Goal: Feedback & Contribution: Submit feedback/report problem

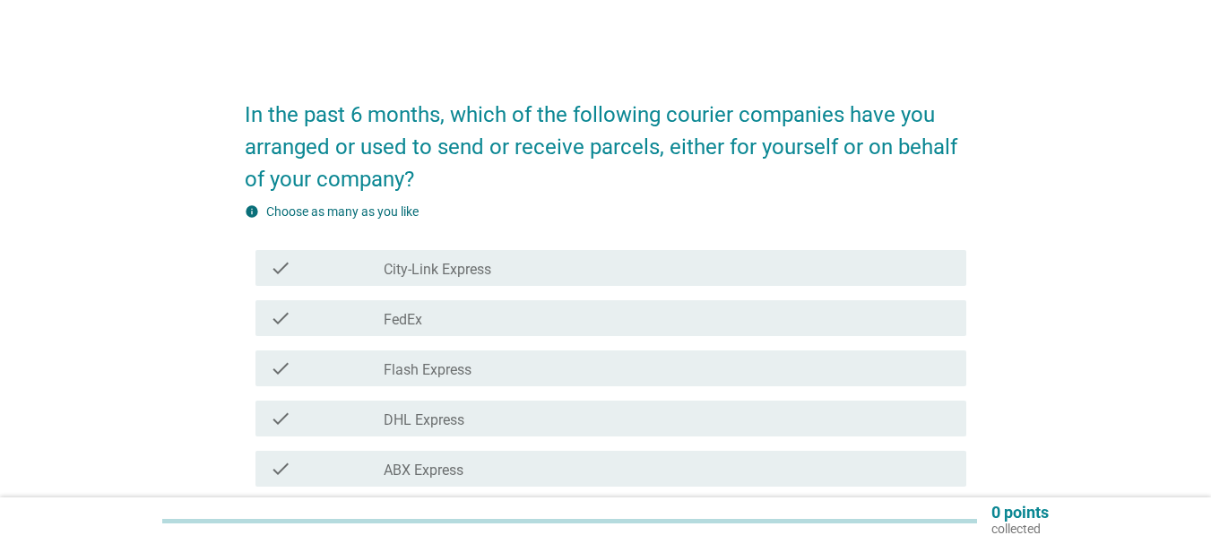
click at [508, 422] on div "check_box_outline_blank DHL Express" at bounding box center [668, 419] width 569 height 22
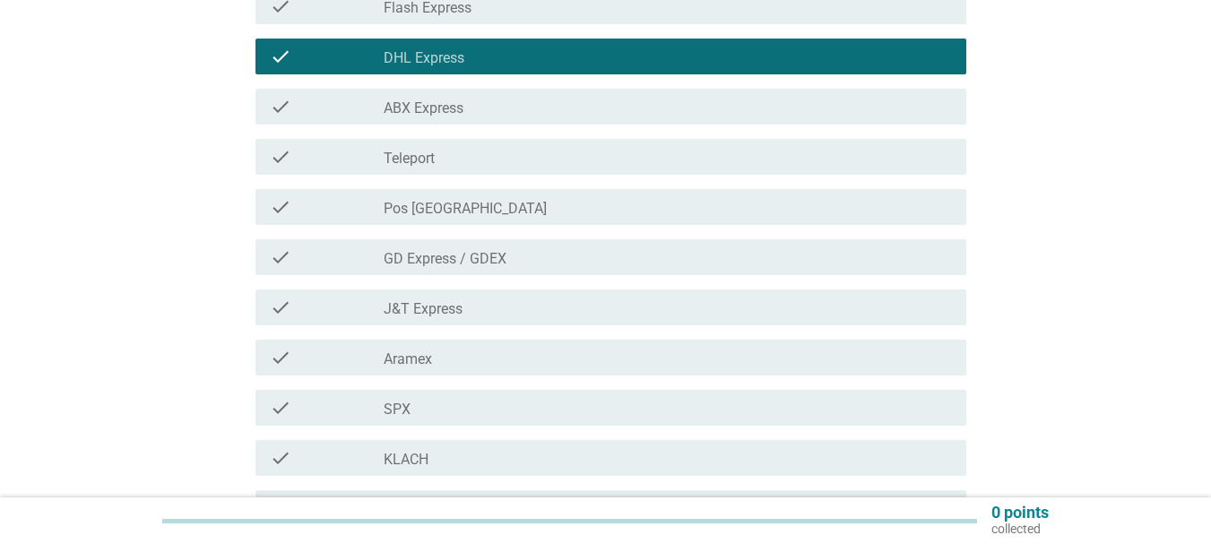
scroll to position [359, 0]
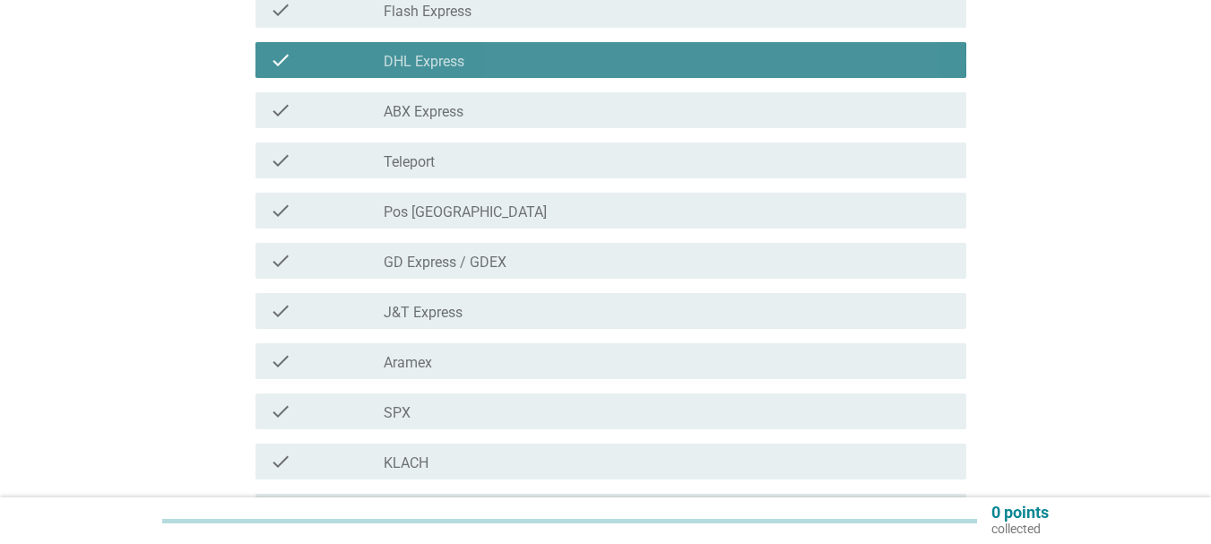
click at [468, 70] on div "check_box_outline_blank DHL Express" at bounding box center [668, 60] width 569 height 22
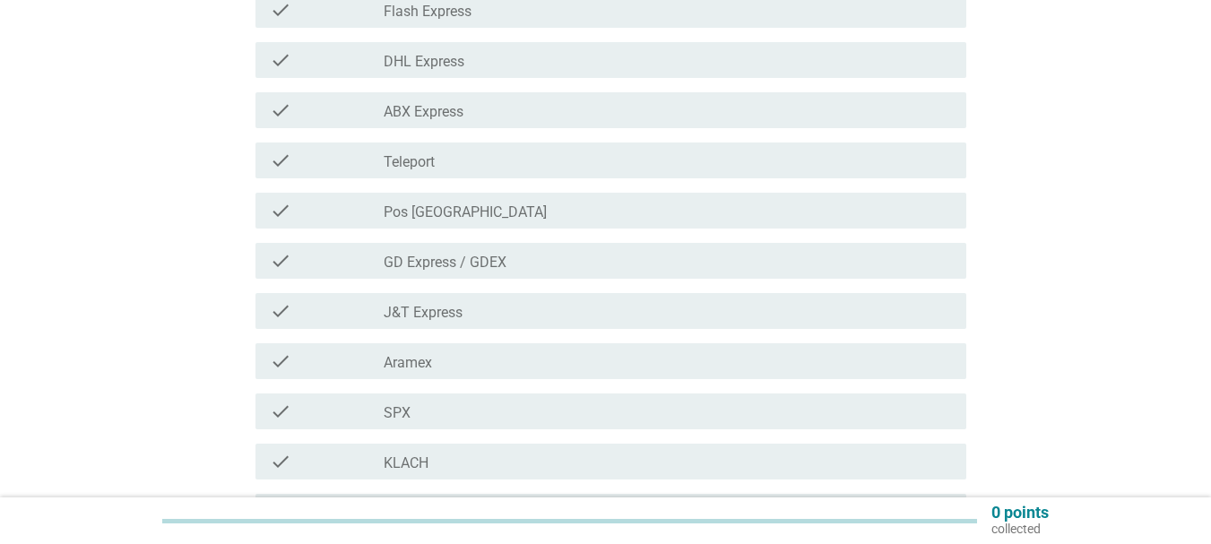
click at [441, 371] on div "check_box_outline_blank Aramex" at bounding box center [668, 362] width 569 height 22
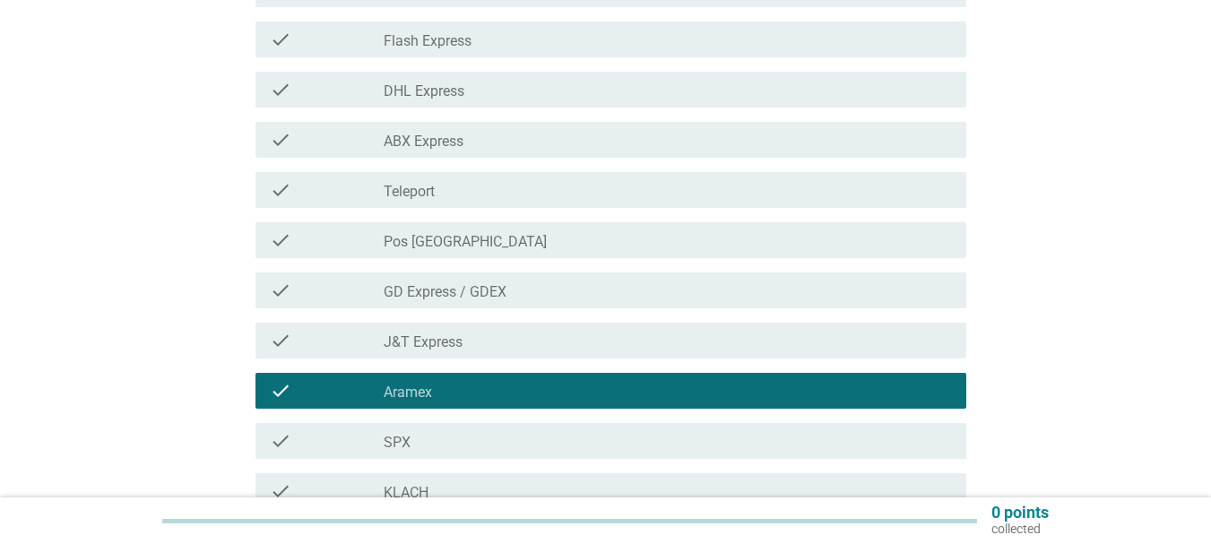
scroll to position [221, 0]
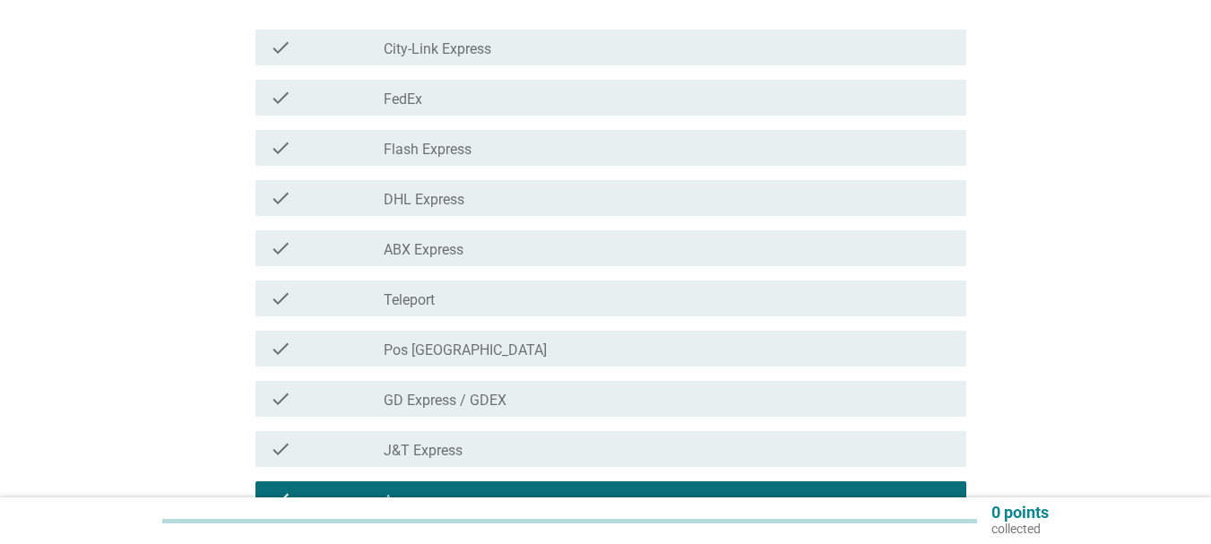
click at [475, 445] on div "check_box_outline_blank J&T Express" at bounding box center [668, 449] width 569 height 22
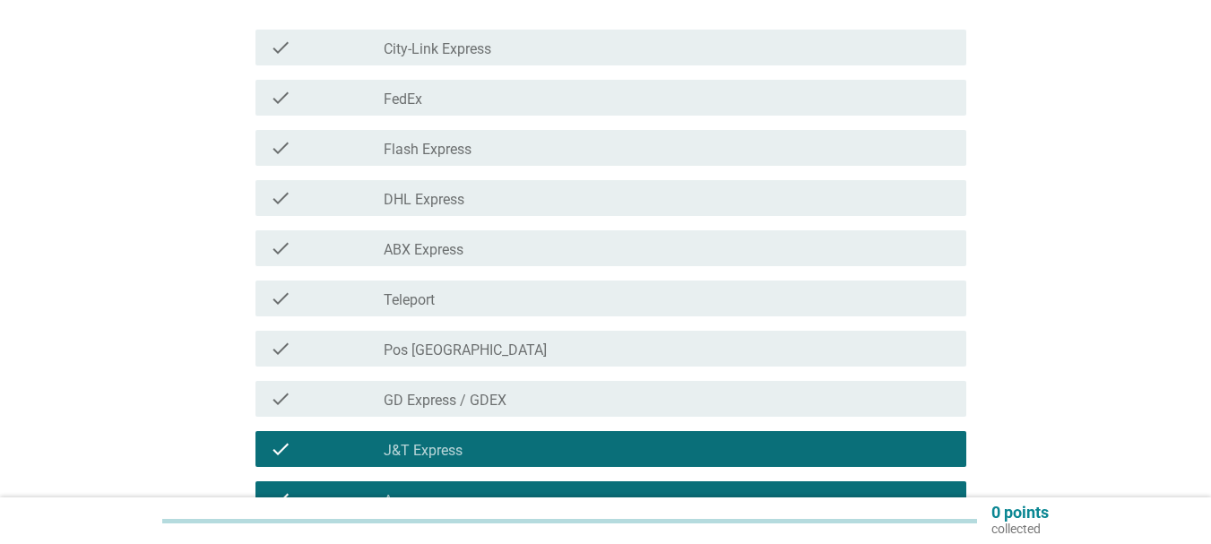
click at [475, 445] on div "check_box_outline_blank J&T Express" at bounding box center [668, 449] width 569 height 22
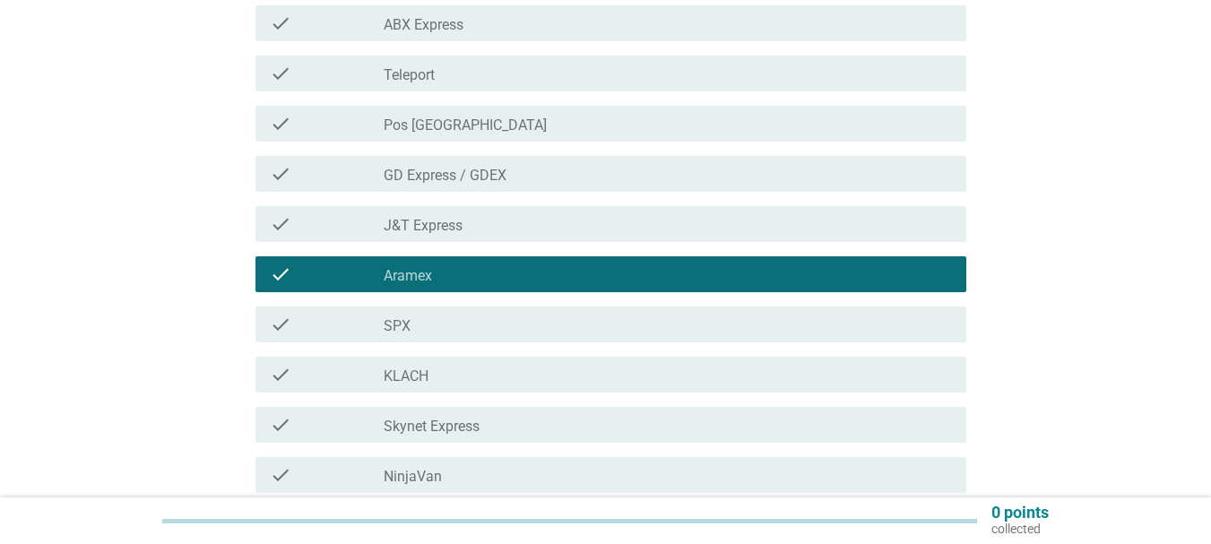
scroll to position [490, 0]
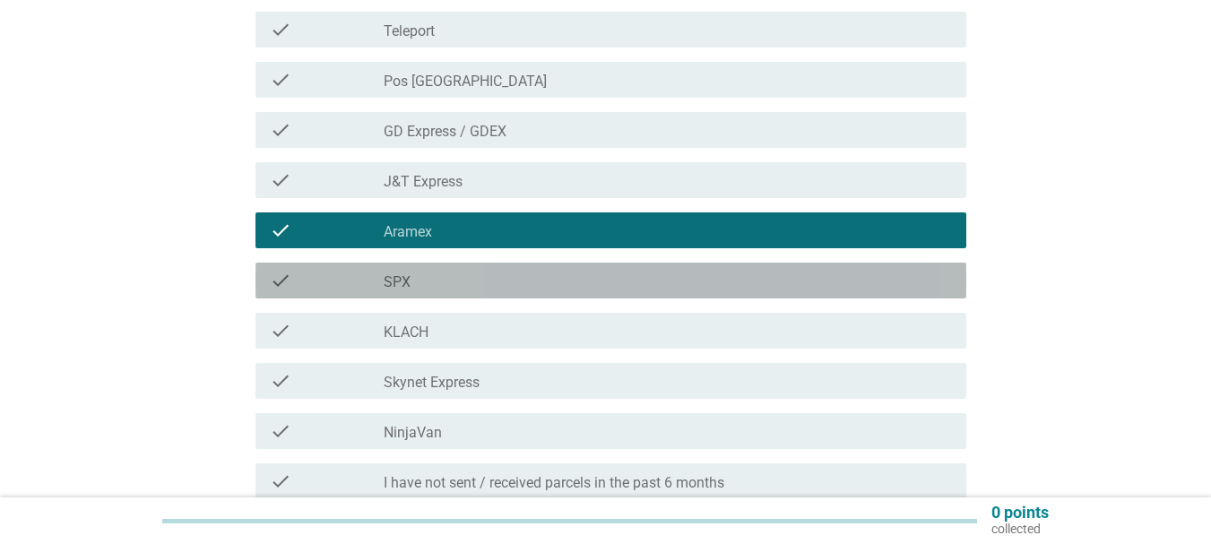
click at [433, 277] on div "check_box_outline_blank SPX" at bounding box center [668, 281] width 569 height 22
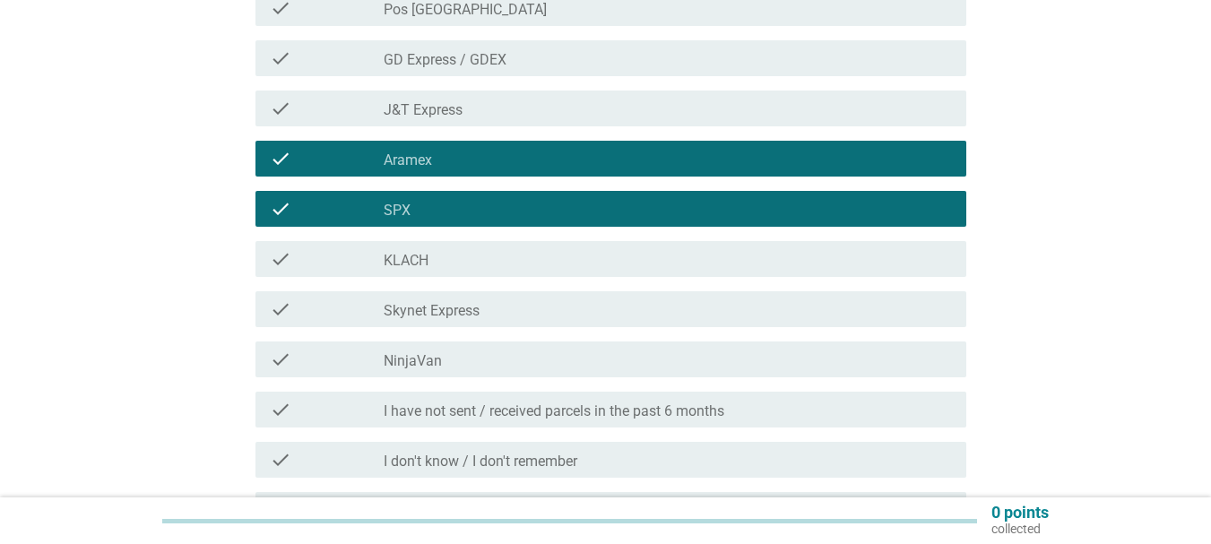
scroll to position [669, 0]
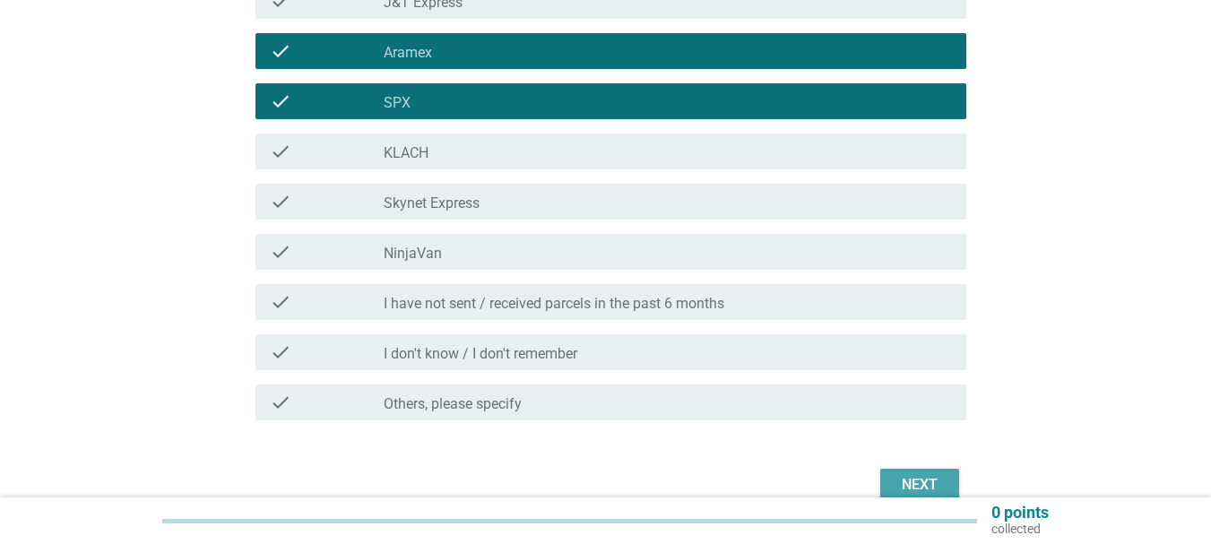
click at [895, 481] on div "Next" at bounding box center [920, 485] width 50 height 22
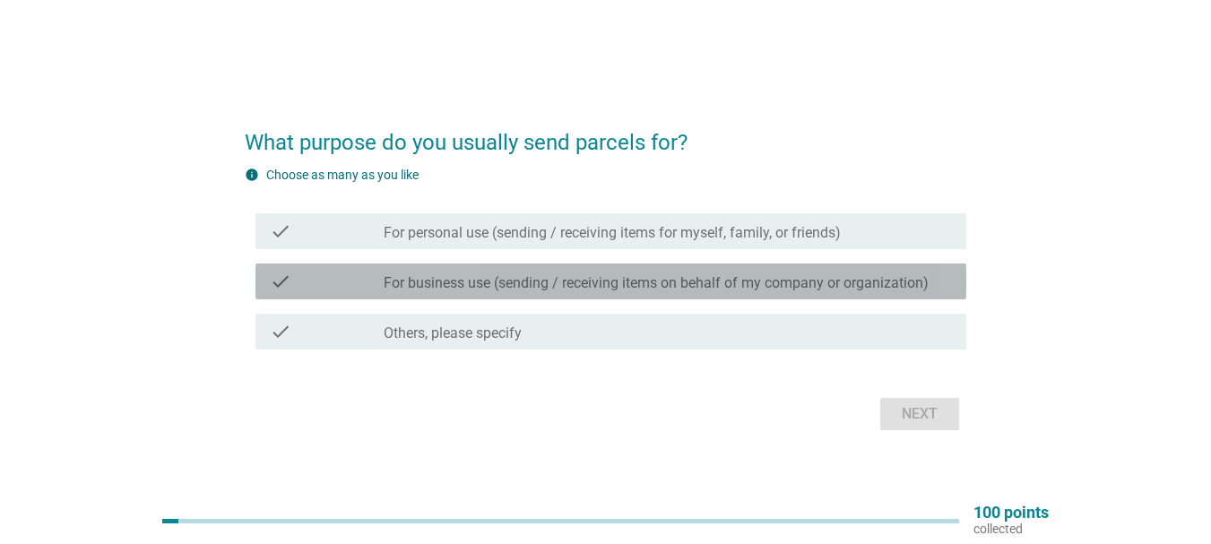
click at [610, 287] on label "For business use (sending / receiving items on behalf of my company or organiza…" at bounding box center [656, 283] width 545 height 18
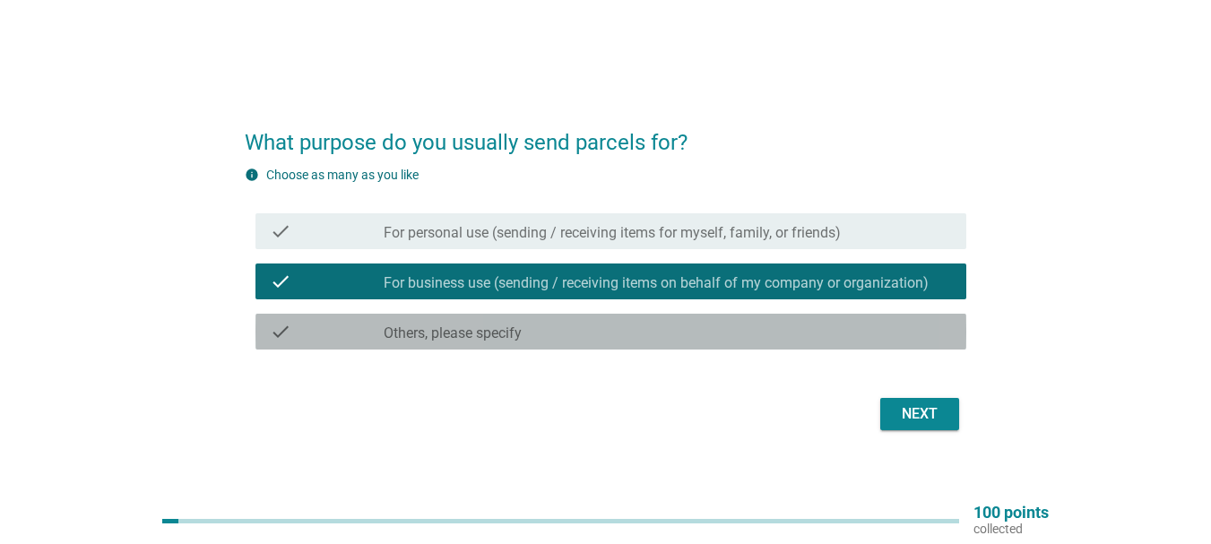
click at [583, 331] on div "check_box Others, please specify" at bounding box center [668, 332] width 569 height 22
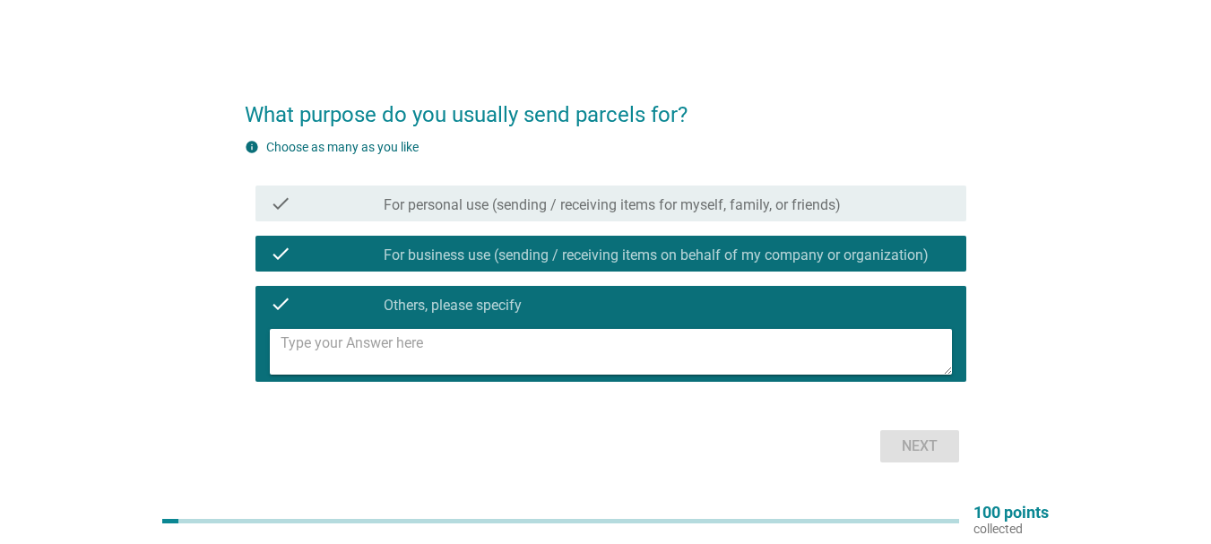
click at [422, 349] on textarea at bounding box center [617, 352] width 672 height 46
type textarea "return items"
click at [918, 456] on div "Next" at bounding box center [920, 447] width 50 height 22
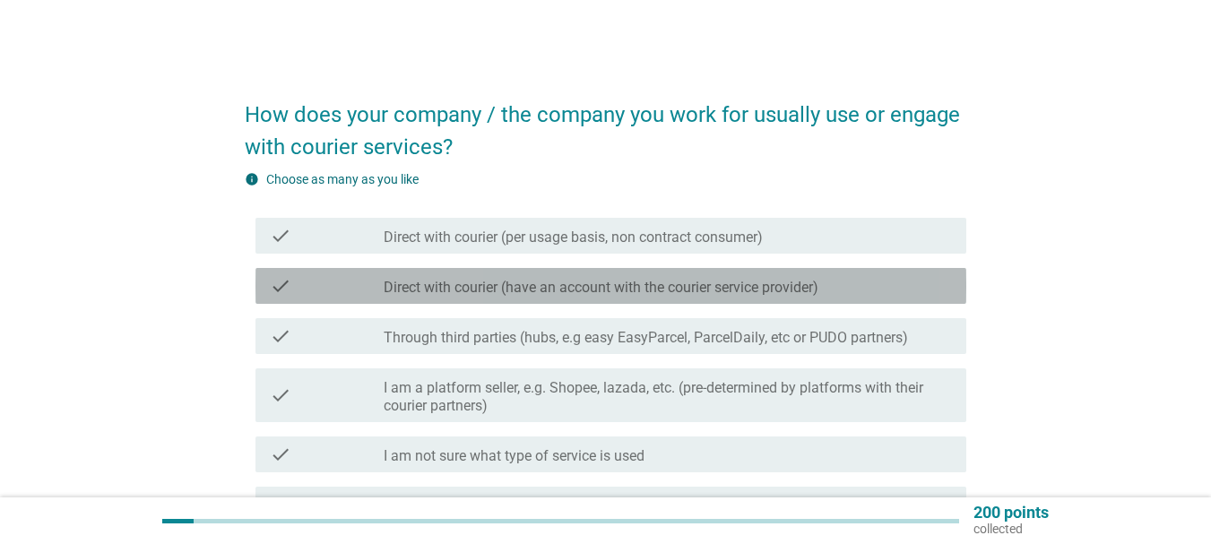
click at [642, 290] on label "Direct with courier (have an account with the courier service provider)" at bounding box center [601, 288] width 435 height 18
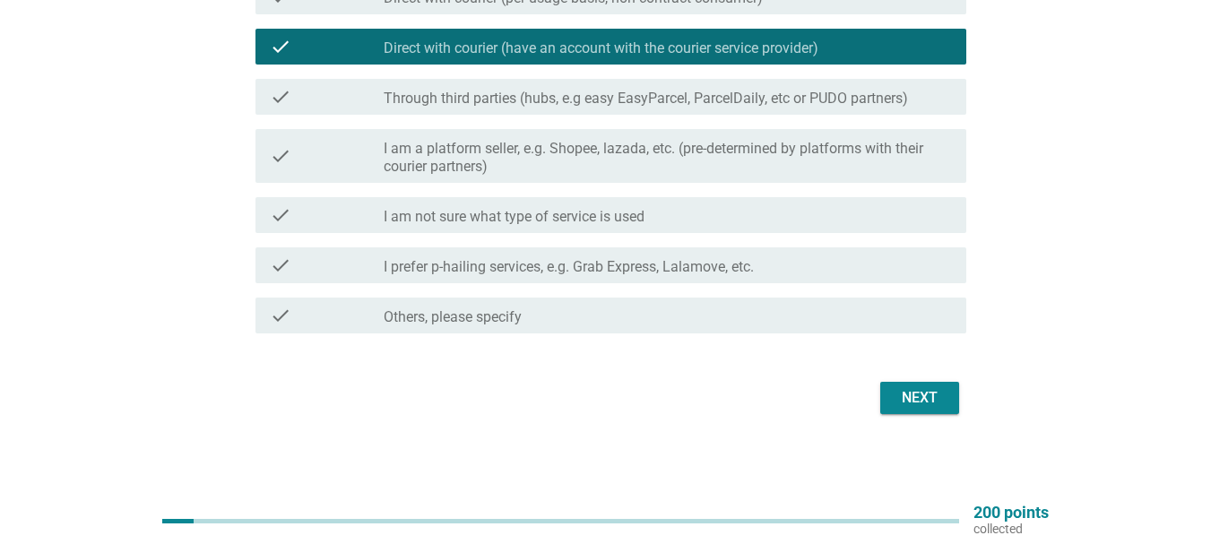
scroll to position [242, 0]
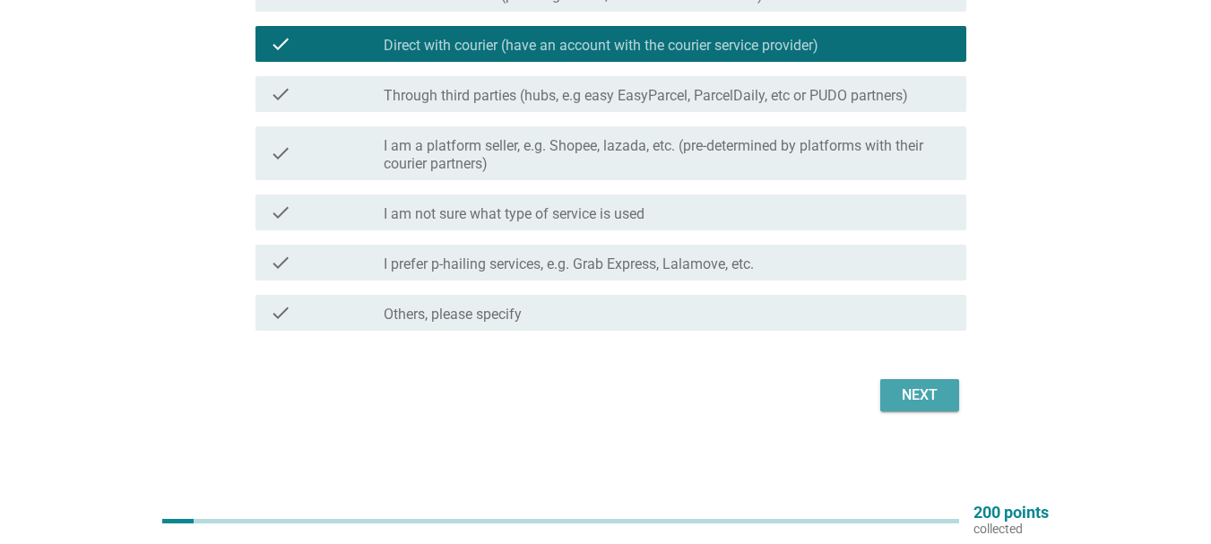
click at [925, 393] on div "Next" at bounding box center [920, 396] width 50 height 22
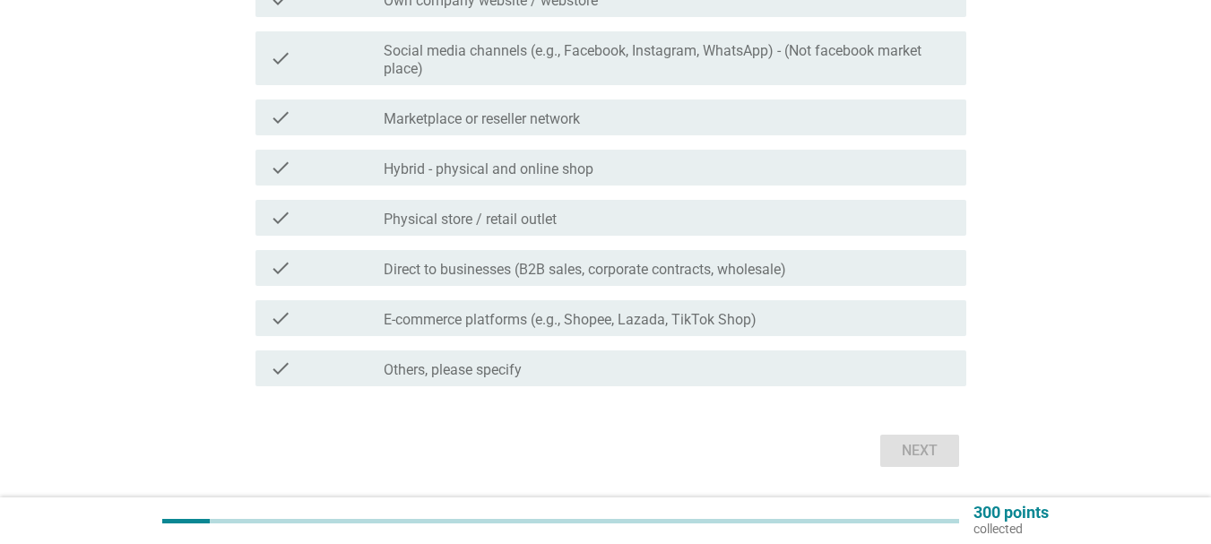
scroll to position [269, 0]
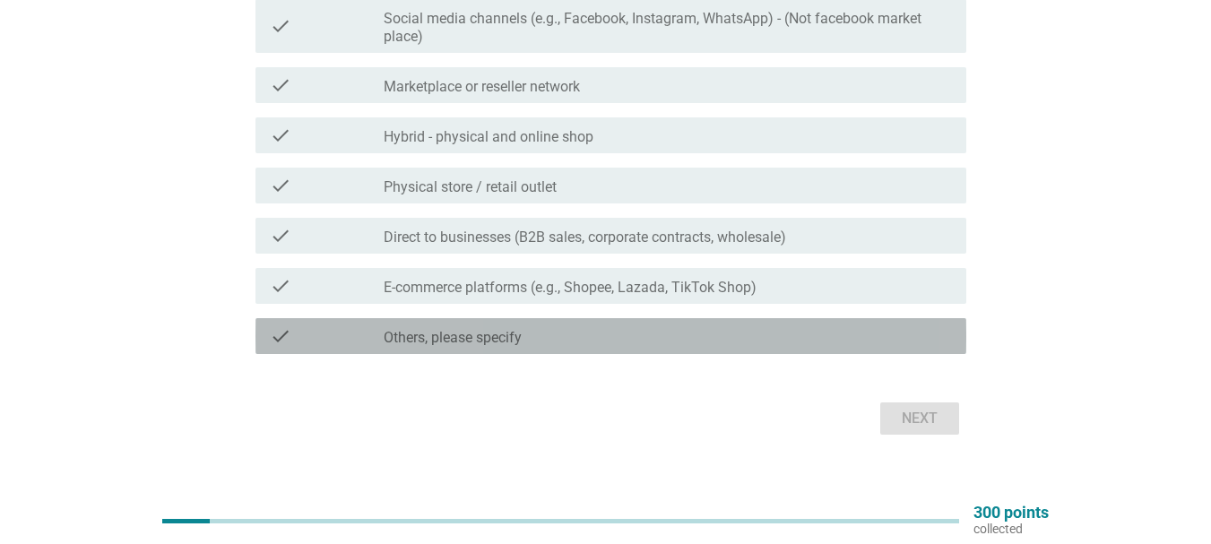
click at [689, 346] on div "check_box Others, please specify" at bounding box center [668, 337] width 569 height 22
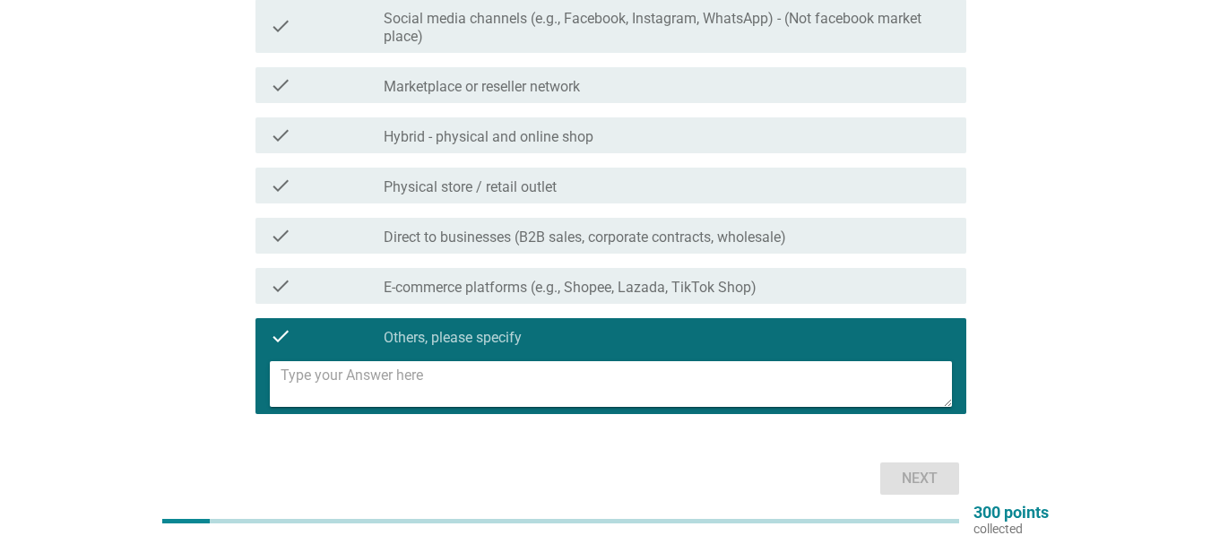
click at [456, 373] on textarea at bounding box center [617, 384] width 672 height 46
type textarea "education line"
click at [907, 470] on div "Next" at bounding box center [920, 479] width 50 height 22
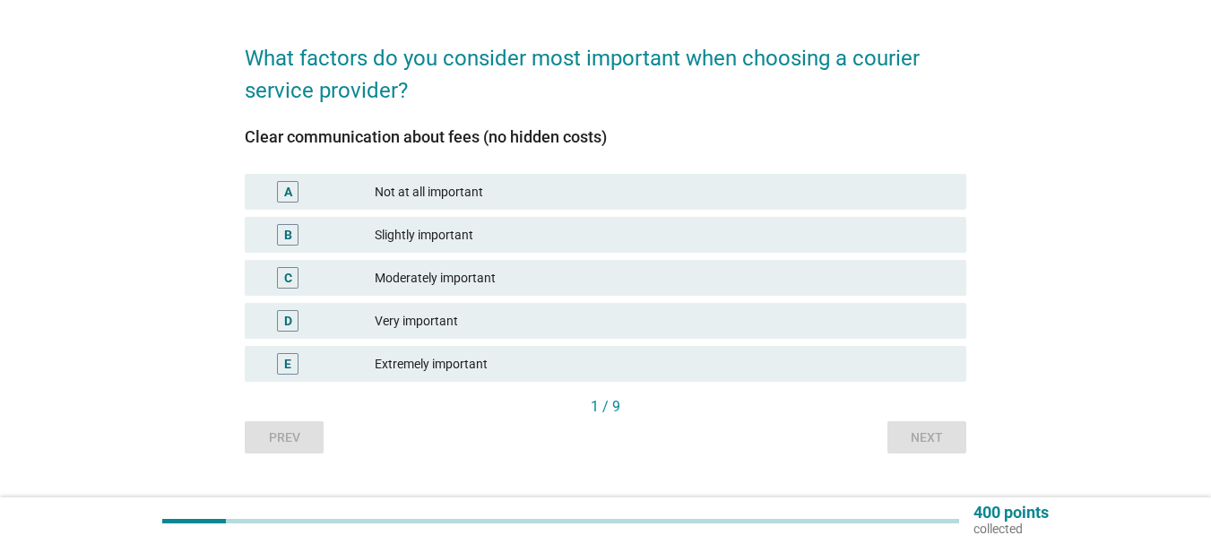
scroll to position [93, 0]
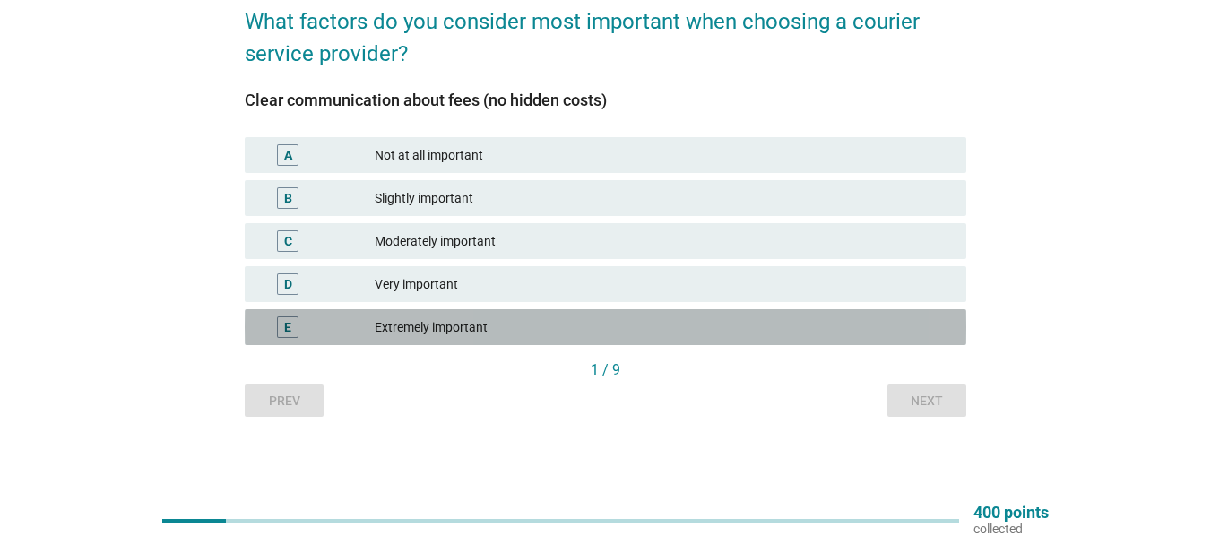
click at [472, 326] on div "Extremely important" at bounding box center [663, 328] width 577 height 22
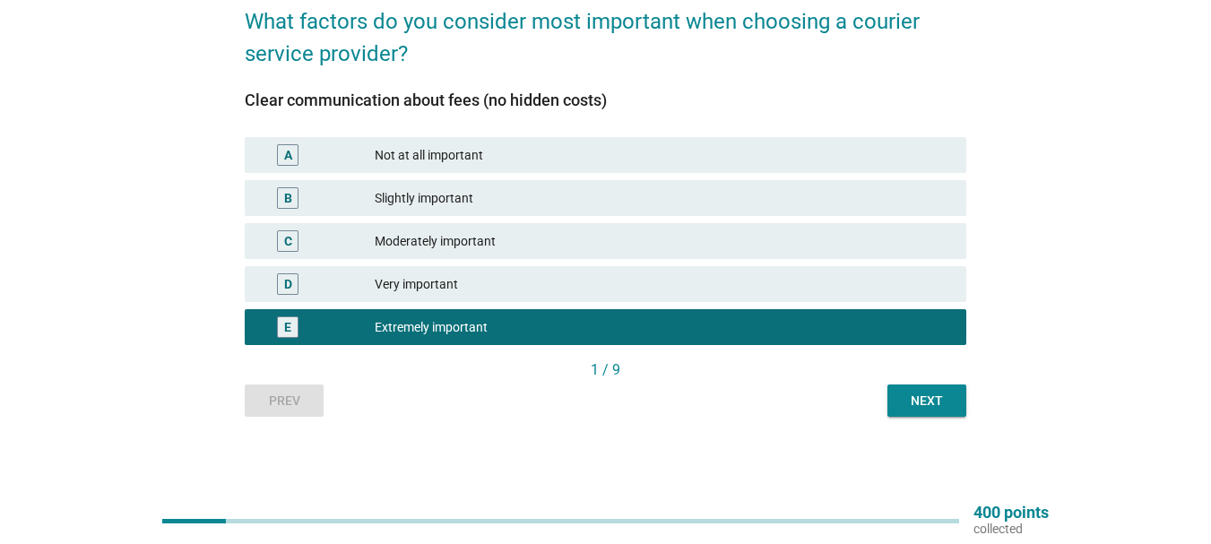
click at [943, 404] on div "Next" at bounding box center [927, 401] width 50 height 19
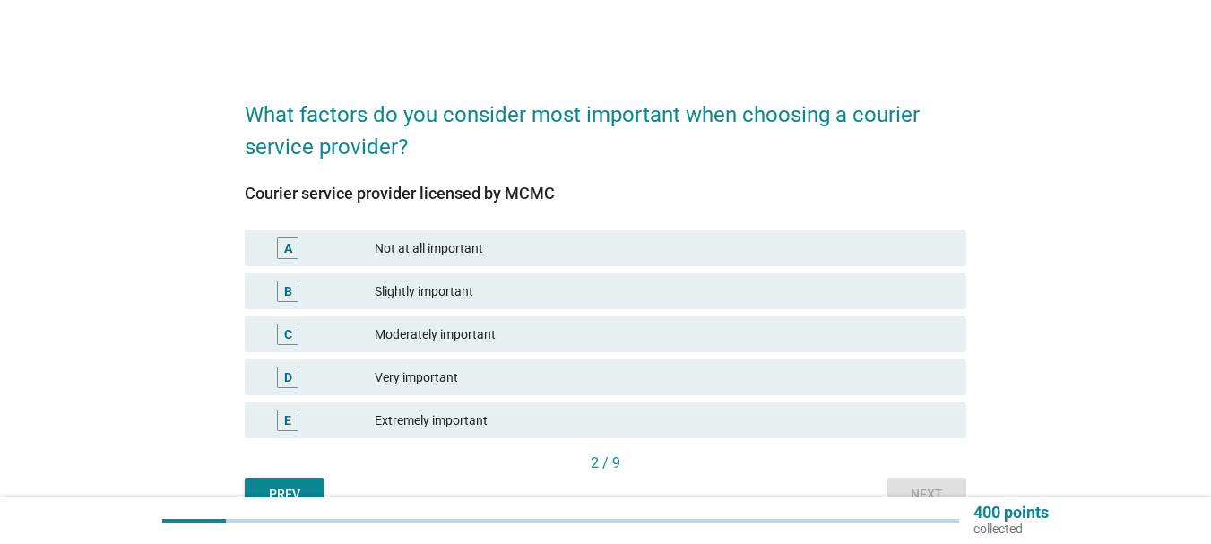
click at [433, 378] on div "Very important" at bounding box center [663, 378] width 577 height 22
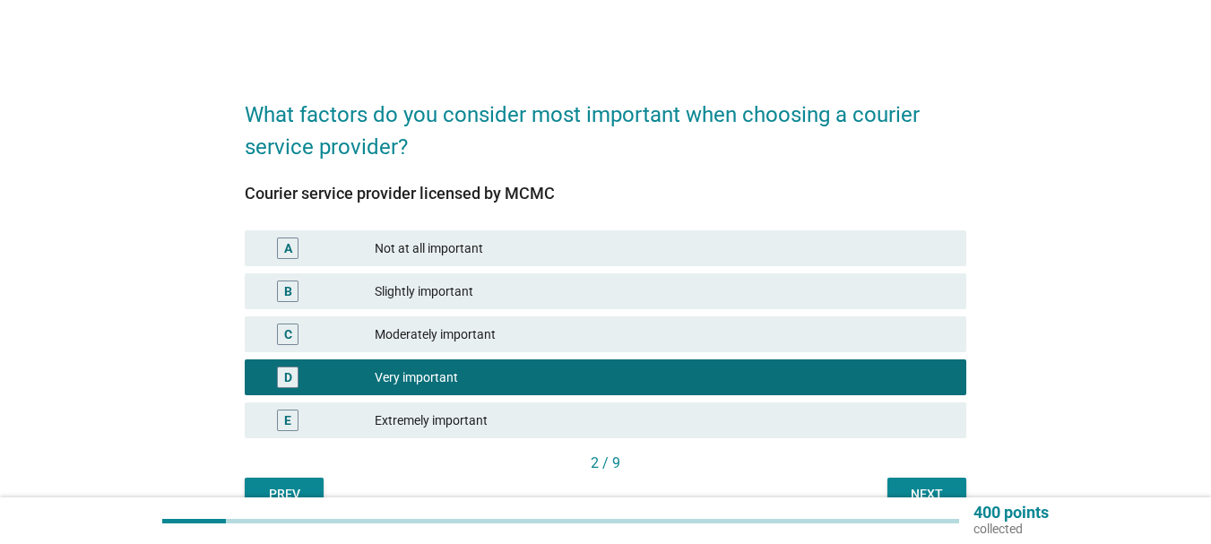
click at [937, 490] on div "Next" at bounding box center [927, 494] width 50 height 19
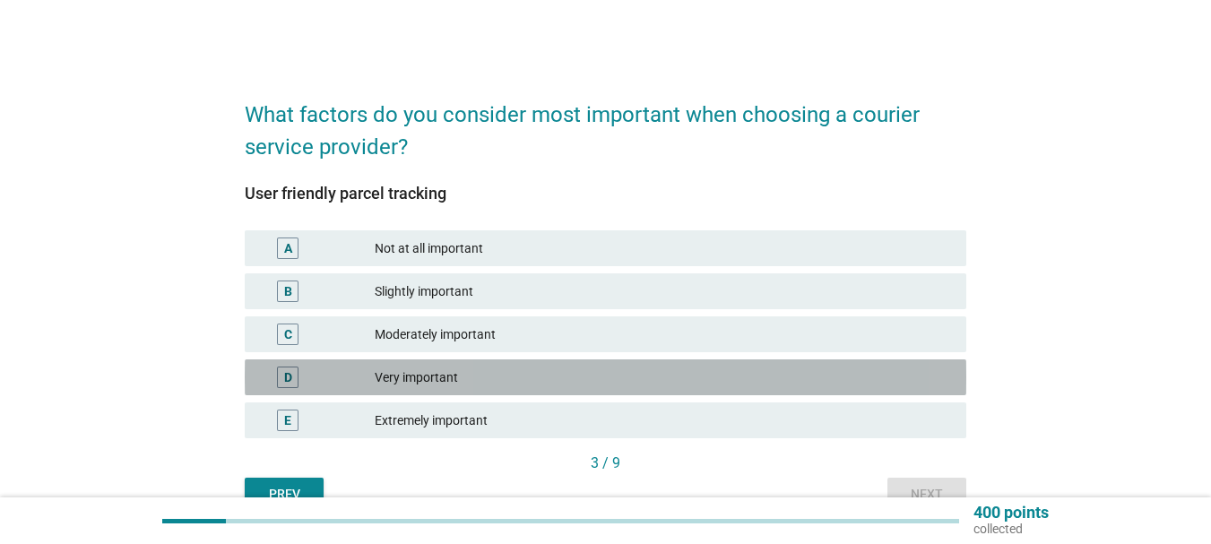
click at [488, 390] on div "D Very important" at bounding box center [606, 378] width 722 height 36
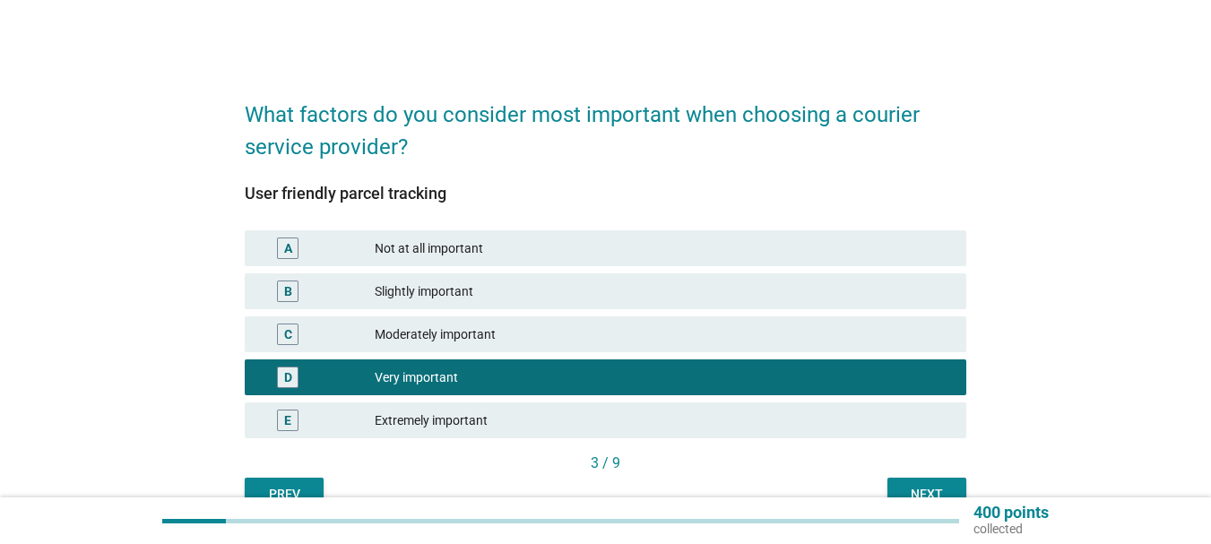
click at [933, 487] on div "Next" at bounding box center [927, 494] width 50 height 19
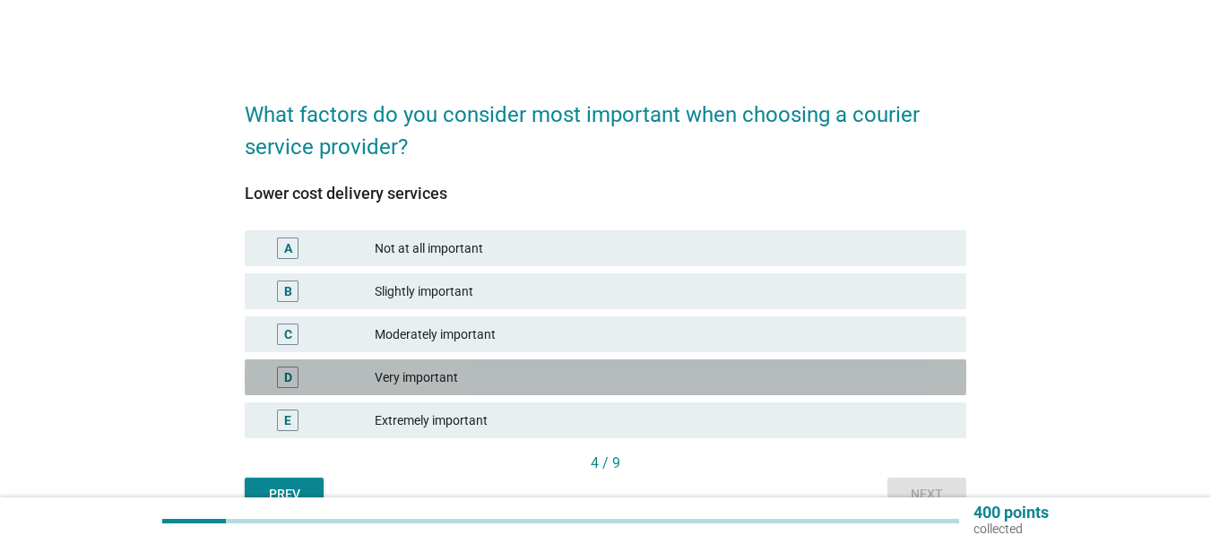
click at [521, 383] on div "Very important" at bounding box center [663, 378] width 577 height 22
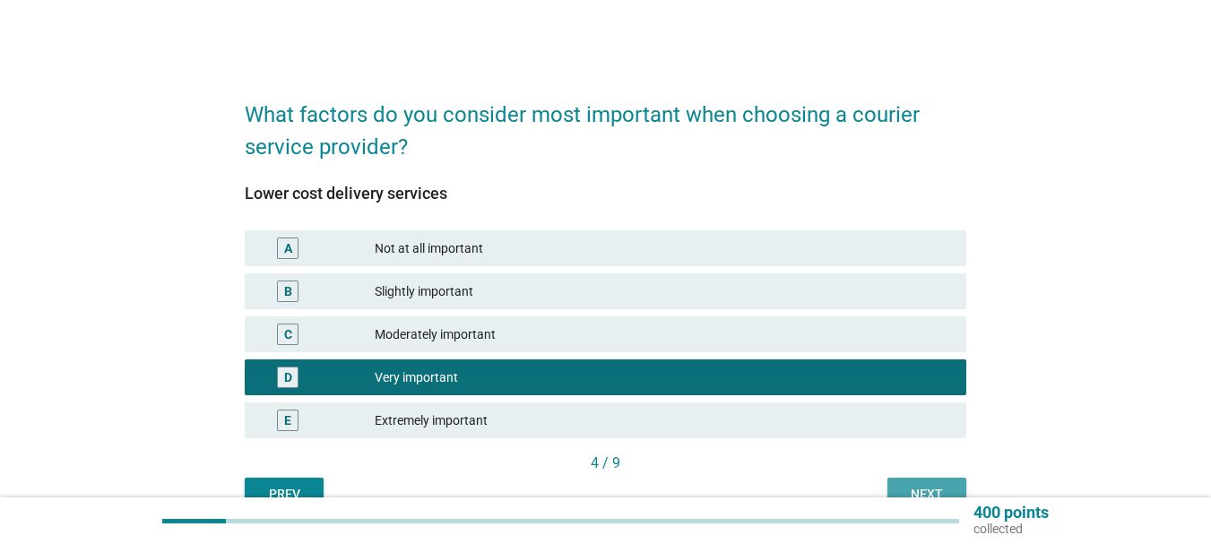
click at [925, 489] on div "Next" at bounding box center [927, 494] width 50 height 19
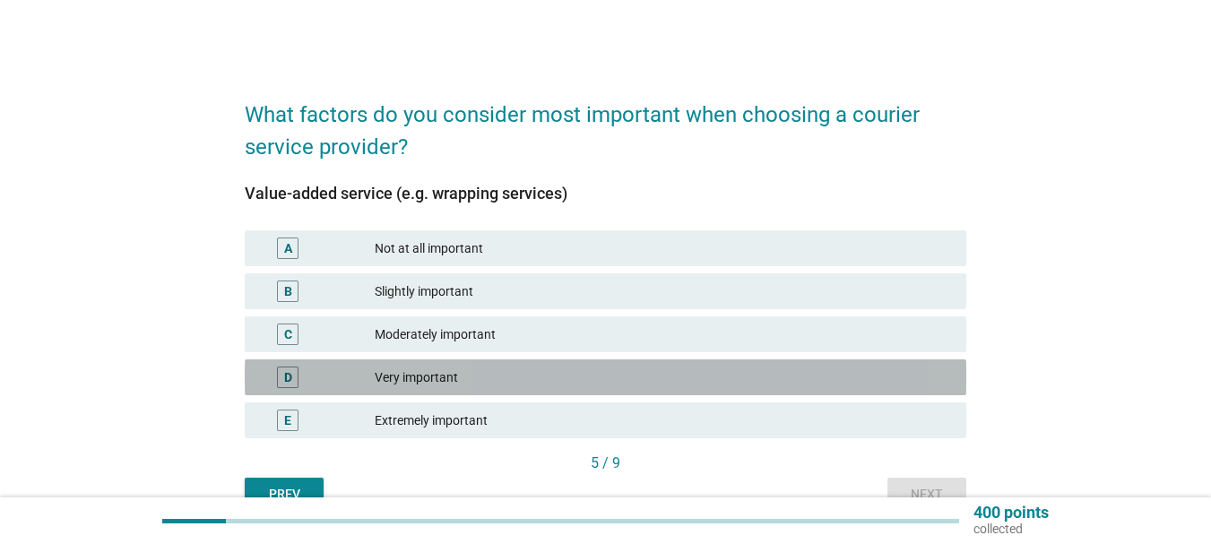
click at [491, 381] on div "Very important" at bounding box center [663, 378] width 577 height 22
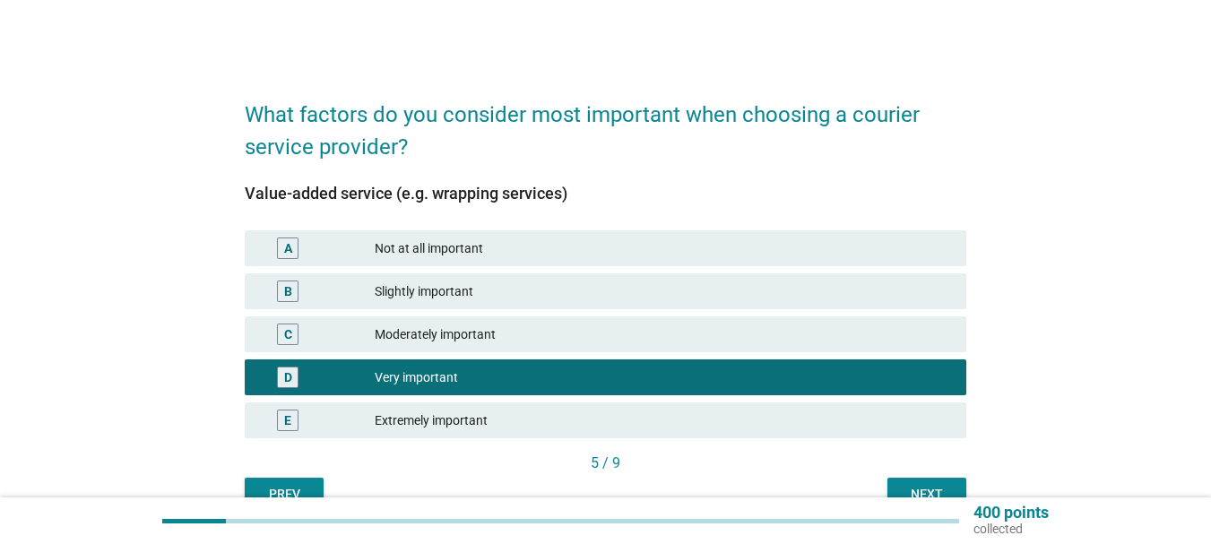
click at [930, 486] on div "Next" at bounding box center [927, 494] width 50 height 19
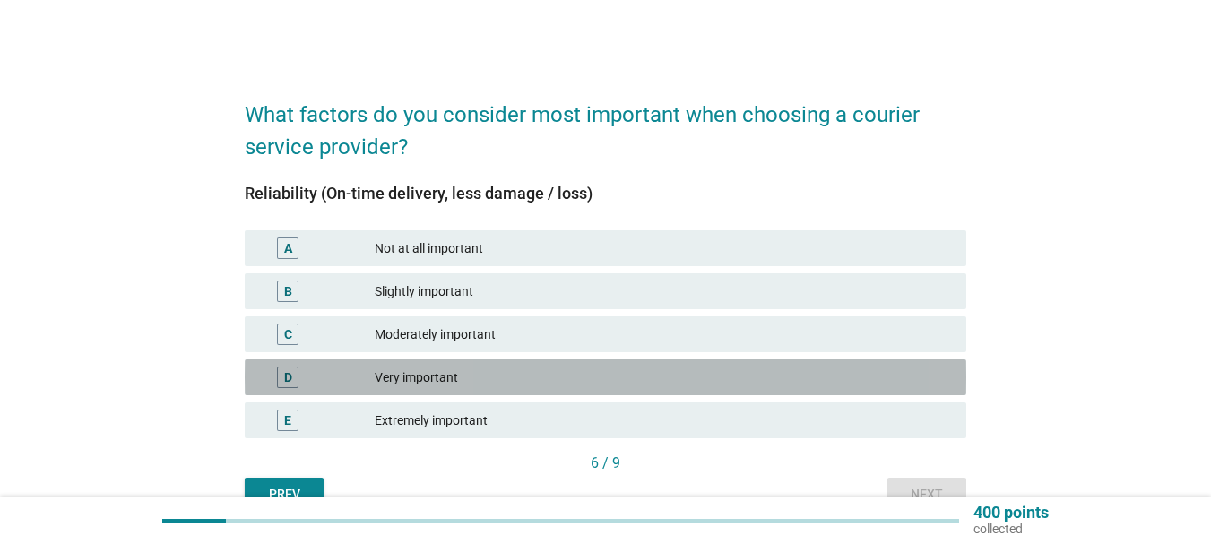
click at [467, 374] on div "Very important" at bounding box center [663, 378] width 577 height 22
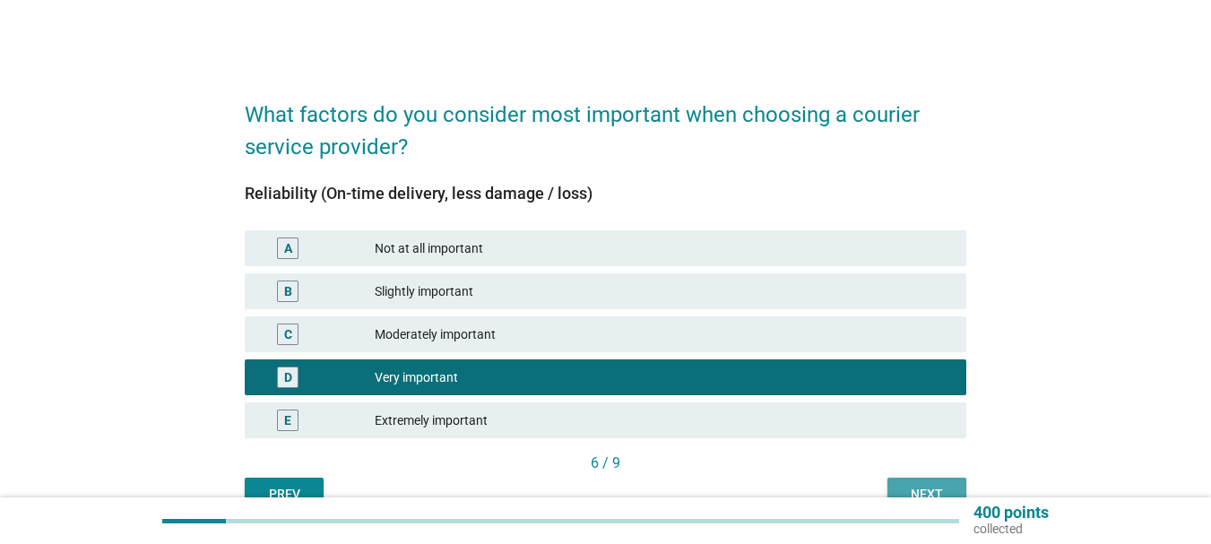
click at [942, 486] on div "Next" at bounding box center [927, 494] width 50 height 19
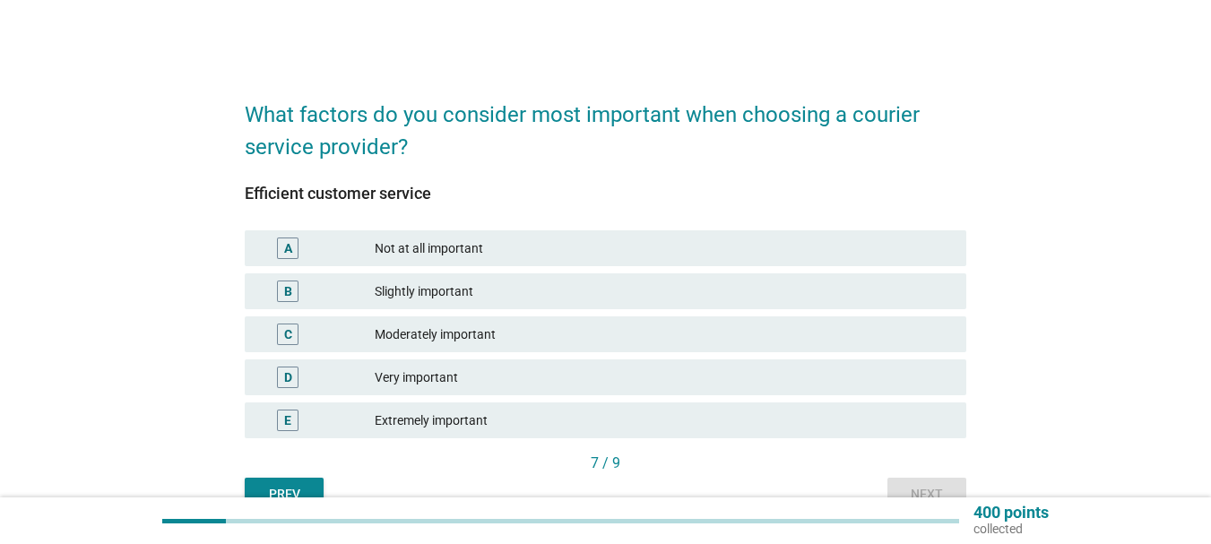
click at [386, 385] on div "Very important" at bounding box center [663, 378] width 577 height 22
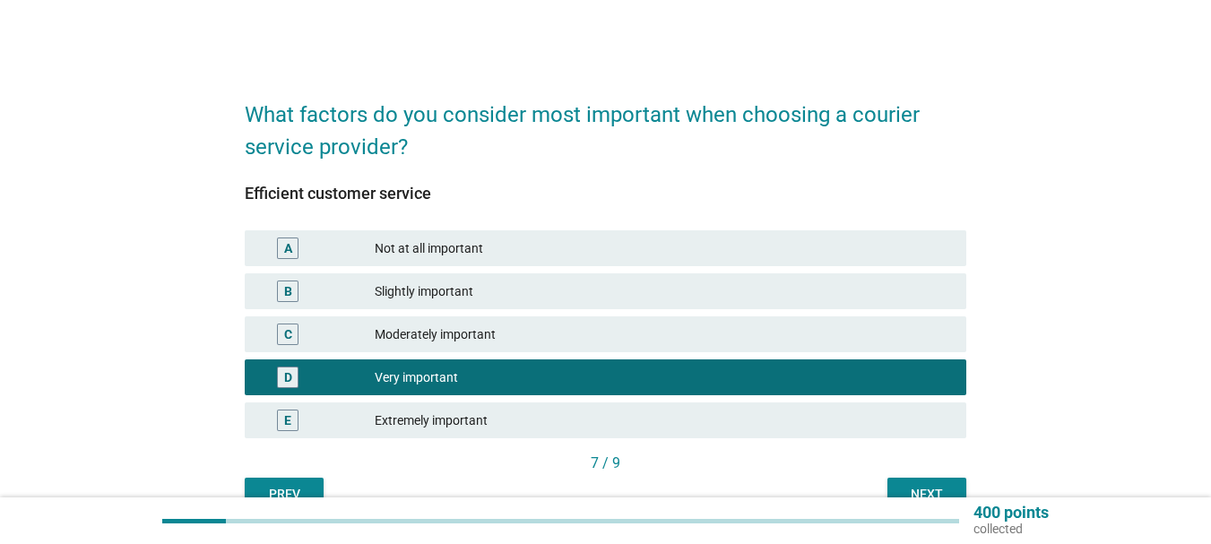
click at [914, 489] on div "Next" at bounding box center [927, 494] width 50 height 19
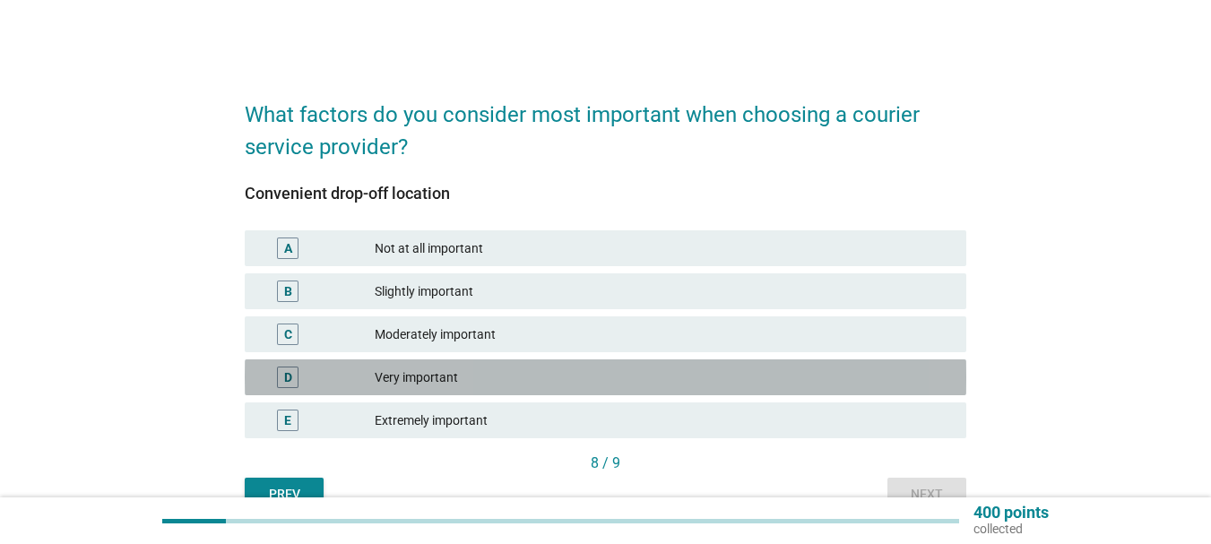
drag, startPoint x: 491, startPoint y: 378, endPoint x: 641, endPoint y: 396, distance: 151.7
click at [490, 378] on div "Very important" at bounding box center [663, 378] width 577 height 22
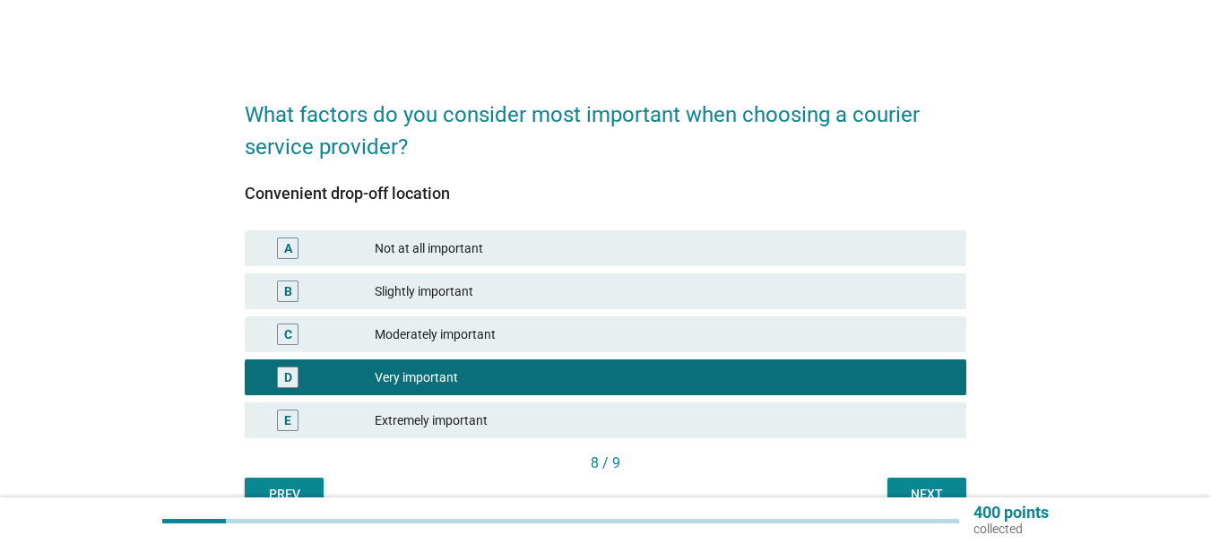
click at [907, 491] on div "Next" at bounding box center [927, 494] width 50 height 19
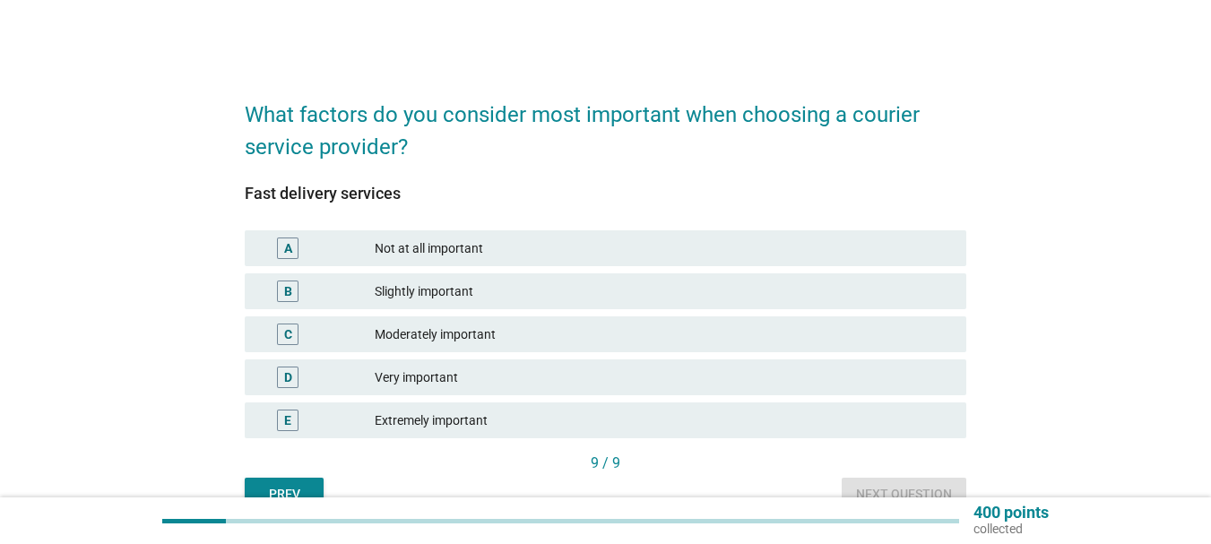
click at [455, 373] on div "Very important" at bounding box center [663, 378] width 577 height 22
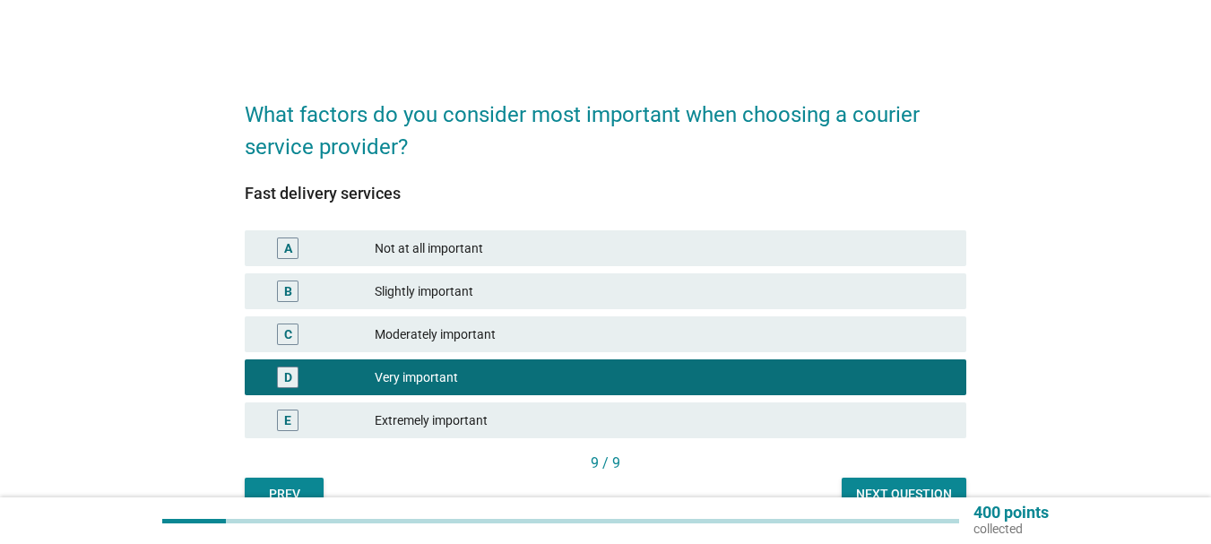
click at [910, 489] on div "Next question" at bounding box center [904, 494] width 96 height 19
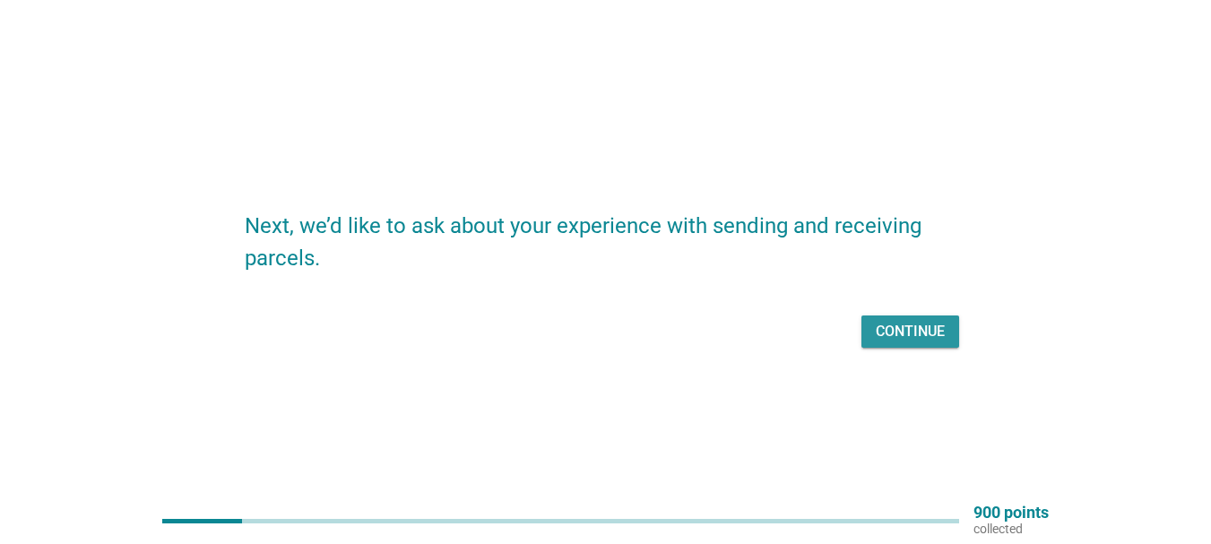
click at [910, 342] on div "Continue" at bounding box center [910, 332] width 69 height 22
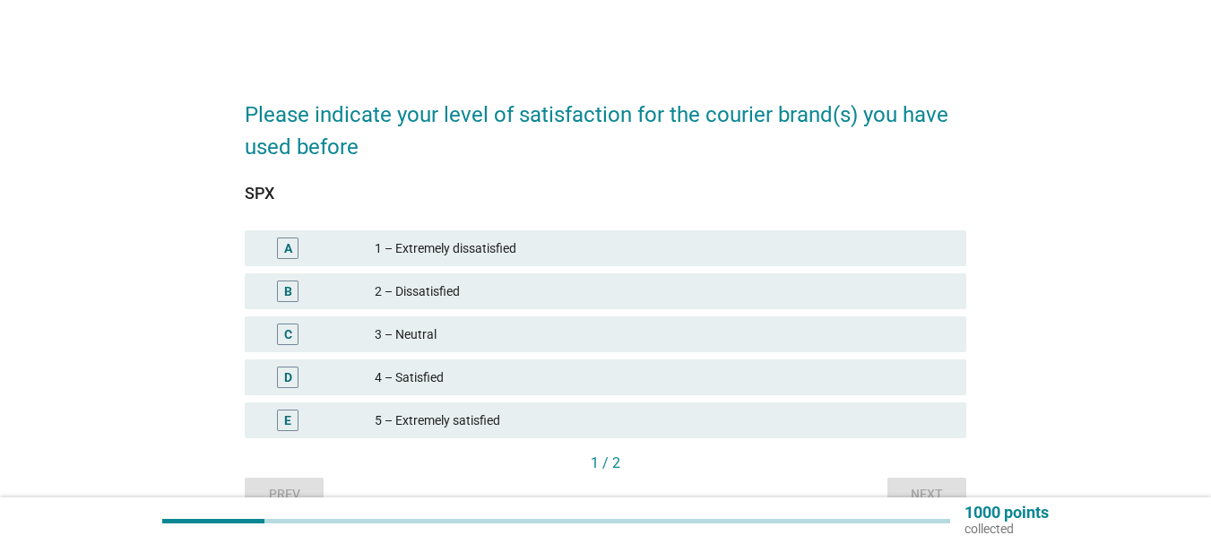
scroll to position [90, 0]
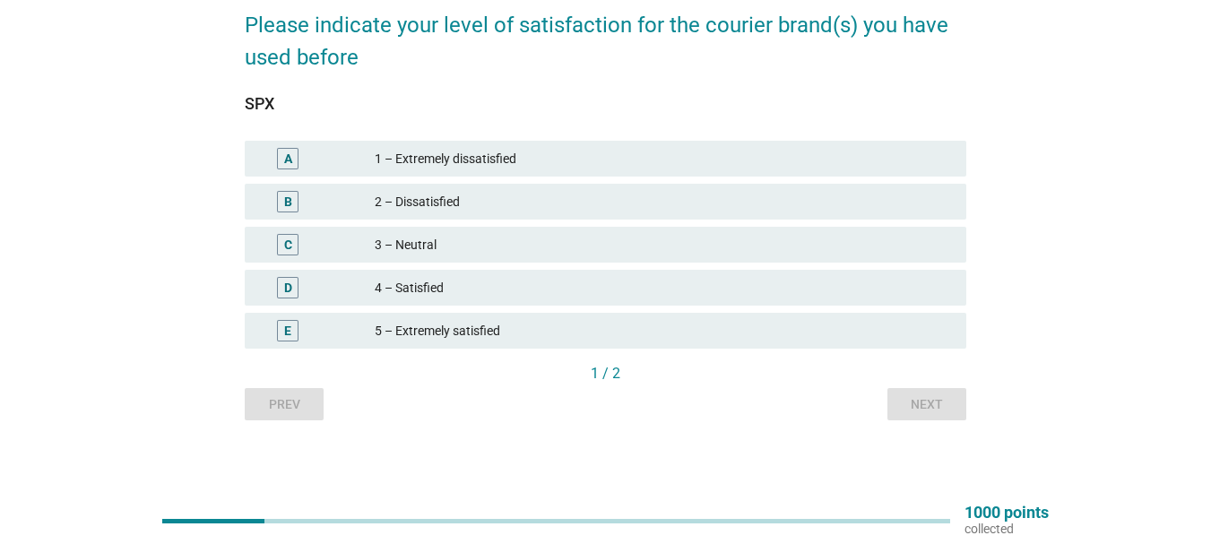
click at [447, 243] on div "3 – Neutral" at bounding box center [663, 245] width 577 height 22
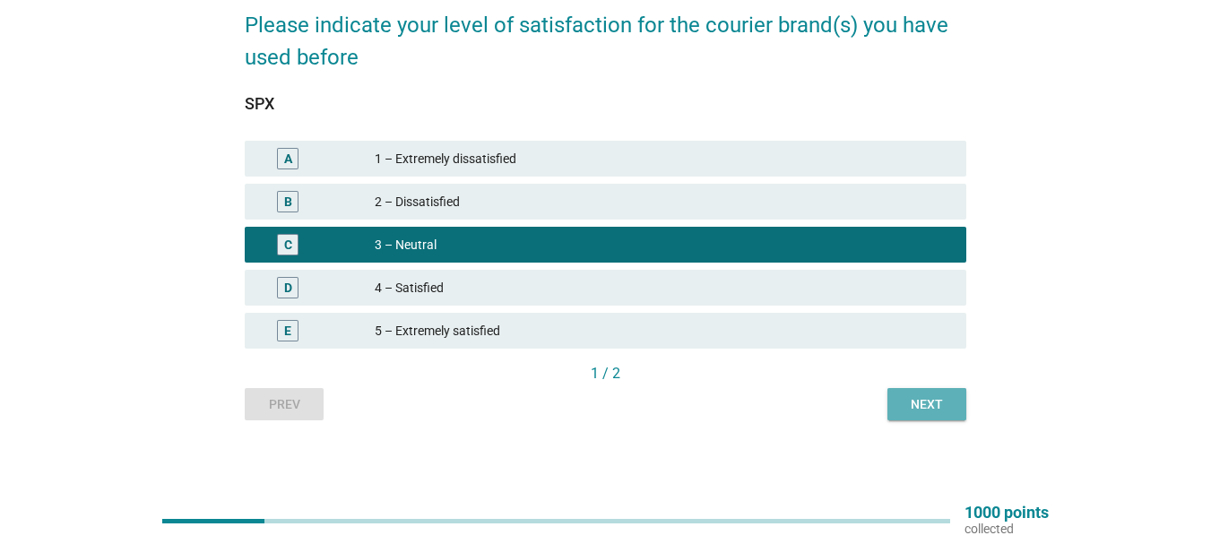
click at [922, 395] on div "Next" at bounding box center [927, 404] width 50 height 19
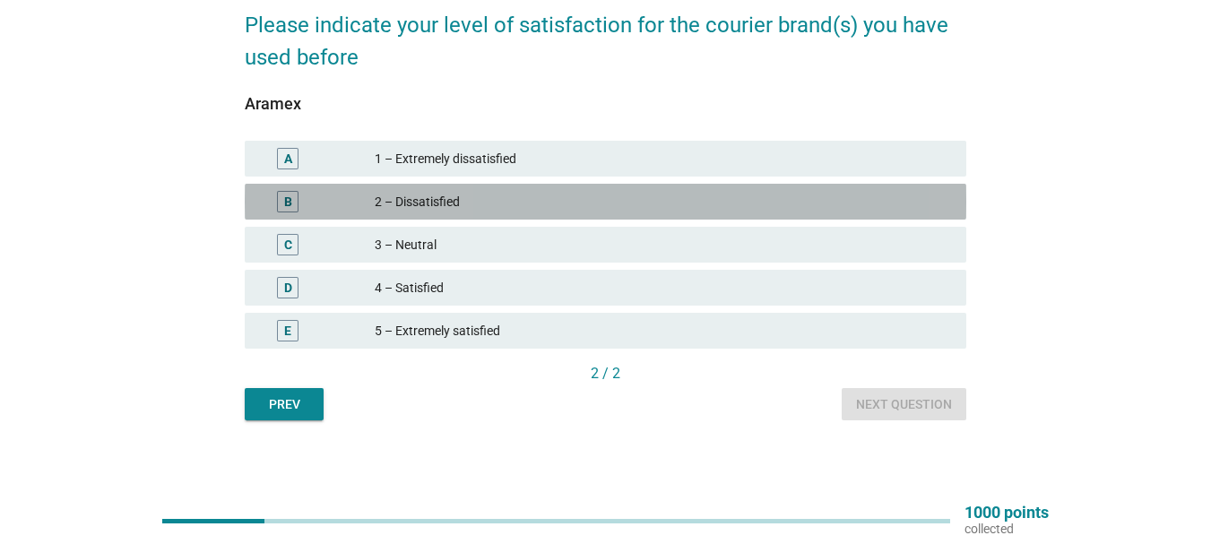
click at [453, 208] on div "2 – Dissatisfied" at bounding box center [663, 202] width 577 height 22
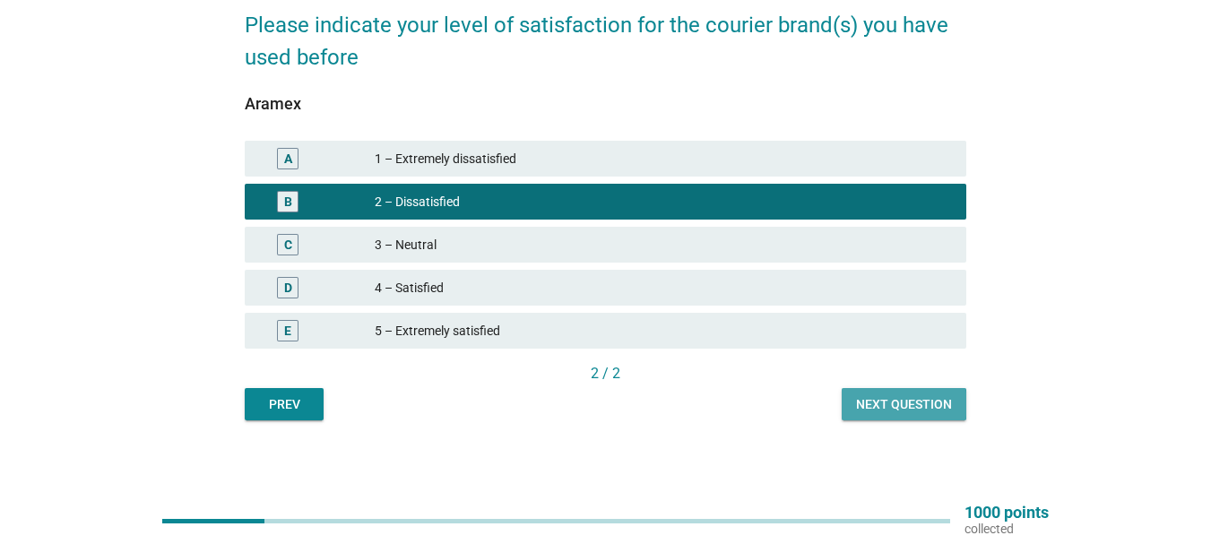
click at [890, 416] on button "Next question" at bounding box center [904, 404] width 125 height 32
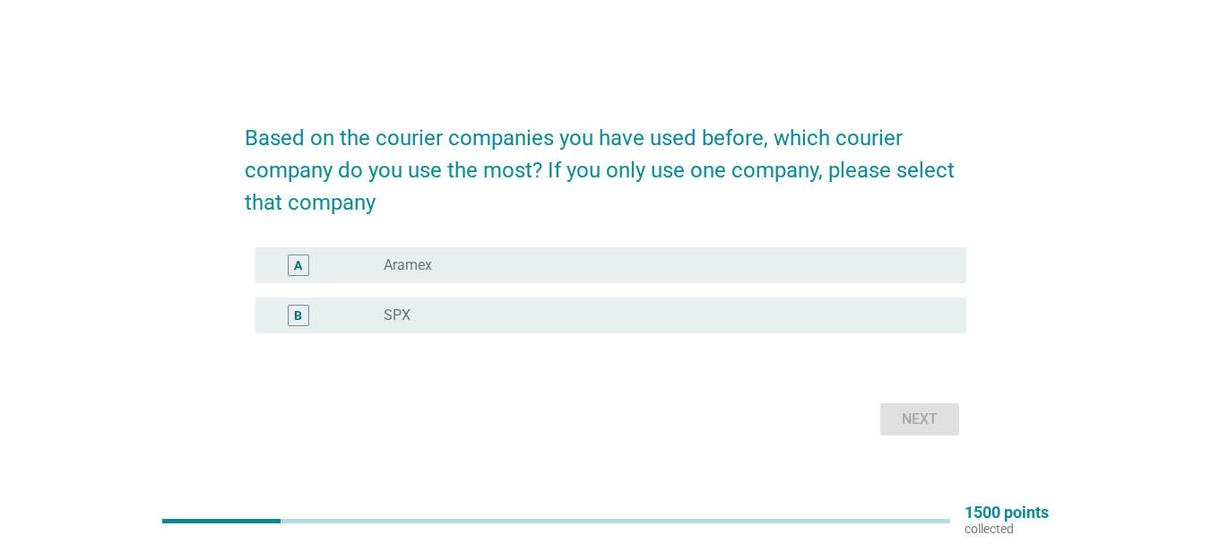
click at [728, 307] on div "radio_button_unchecked SPX" at bounding box center [661, 316] width 554 height 18
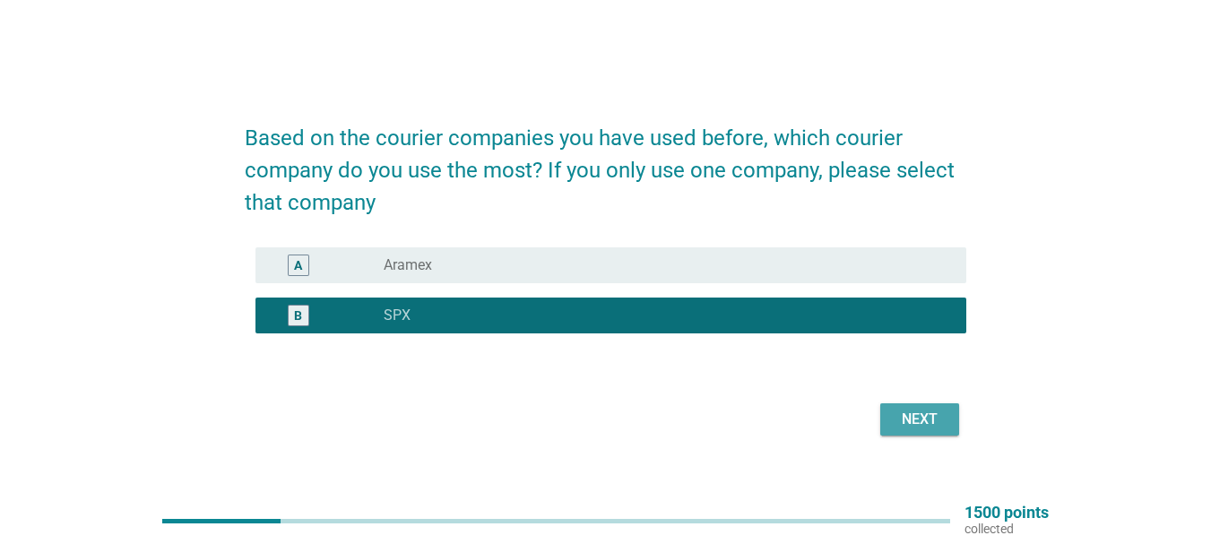
click at [916, 421] on div "Next" at bounding box center [920, 420] width 50 height 22
